Goal: Navigation & Orientation: Find specific page/section

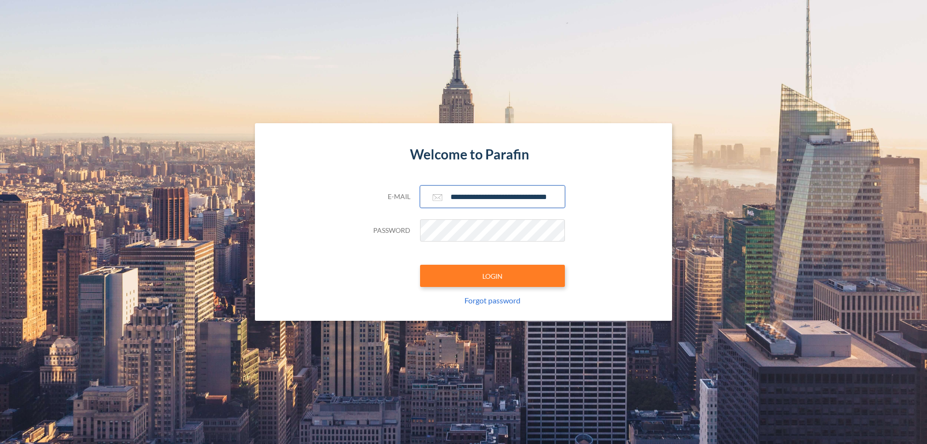
type input "**********"
click at [493, 276] on button "LOGIN" at bounding box center [492, 276] width 145 height 22
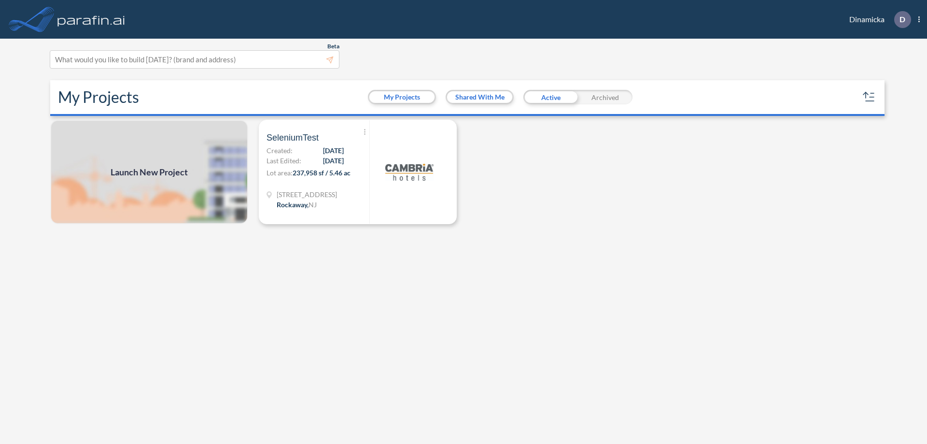
scroll to position [2, 0]
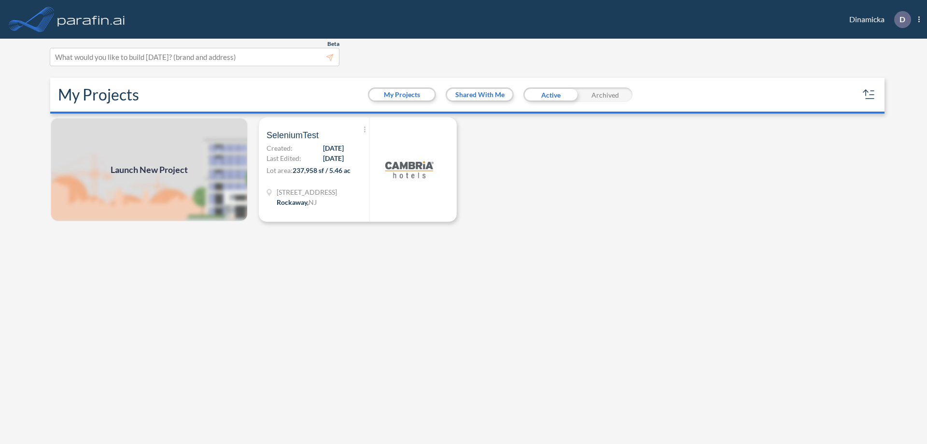
click at [605, 95] on div "Archived" at bounding box center [605, 94] width 55 height 14
